Goal: Information Seeking & Learning: Find specific fact

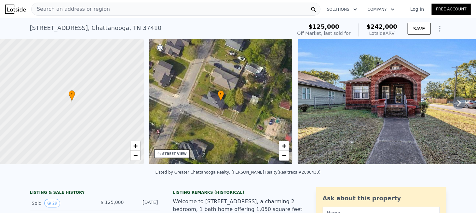
click at [456, 104] on icon at bounding box center [458, 102] width 13 height 13
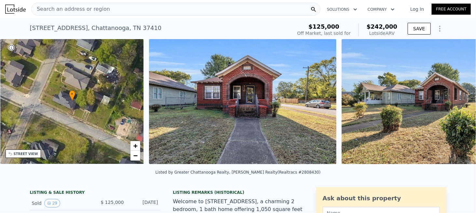
scroll to position [0, 151]
click at [456, 104] on icon at bounding box center [458, 102] width 13 height 13
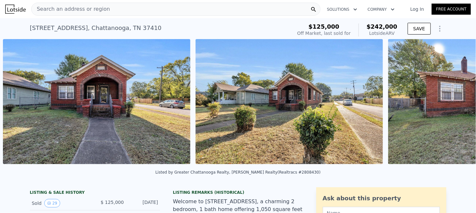
scroll to position [0, 297]
click at [453, 99] on icon at bounding box center [458, 102] width 13 height 13
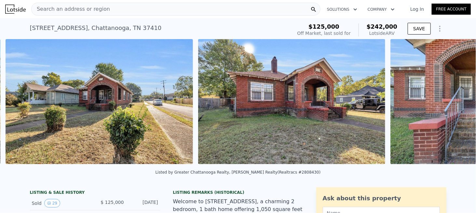
scroll to position [0, 490]
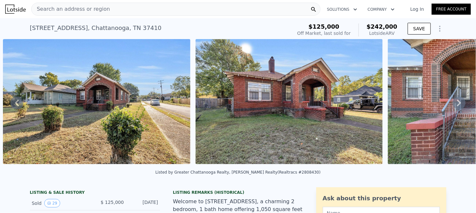
click at [453, 100] on icon at bounding box center [458, 102] width 13 height 13
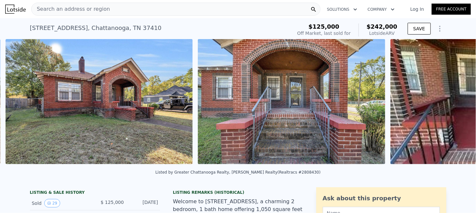
scroll to position [0, 682]
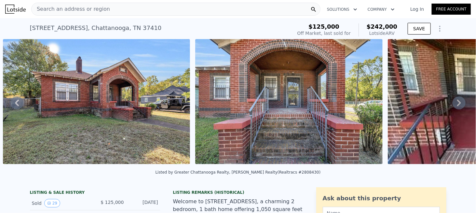
click at [153, 7] on div "Search an address or region" at bounding box center [175, 9] width 289 height 13
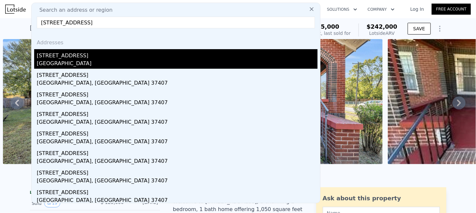
type input "3120 E 44th St, Chattanooga, TN 37407"
click at [66, 60] on div "Hamilton County, TN 37407" at bounding box center [177, 63] width 281 height 9
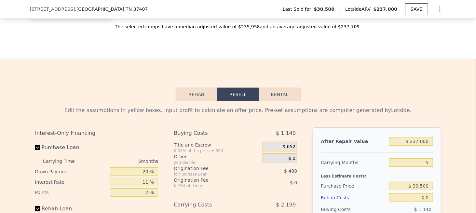
scroll to position [810, 0]
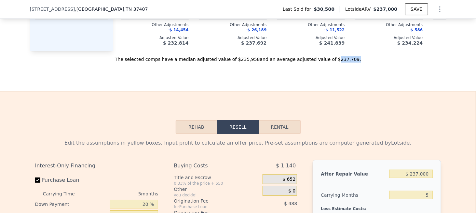
drag, startPoint x: 337, startPoint y: 68, endPoint x: 307, endPoint y: 74, distance: 30.5
click at [320, 62] on div "The selected comps have a median adjusted value of $235,958 and an average adju…" at bounding box center [238, 57] width 416 height 12
copy div "237,709 ."
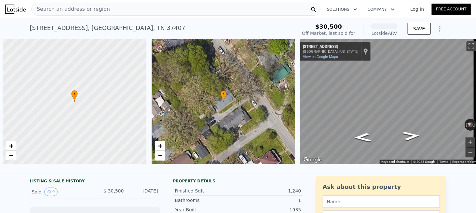
scroll to position [0, 3]
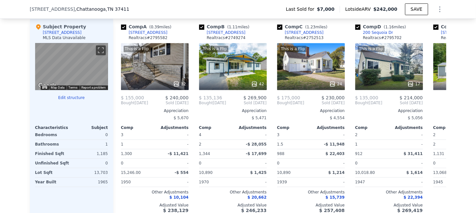
scroll to position [680, 0]
